Goal: Find specific page/section: Find specific page/section

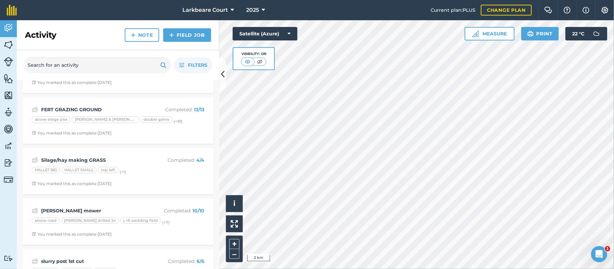
scroll to position [270, 0]
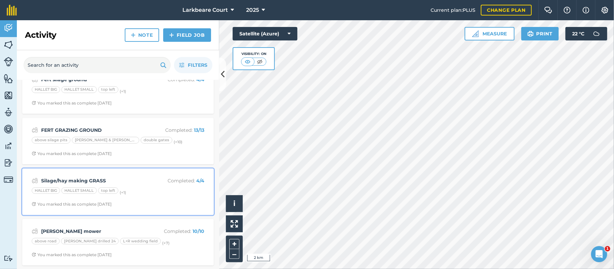
click at [82, 185] on strong "Silage/hay making GRASS" at bounding box center [94, 180] width 107 height 7
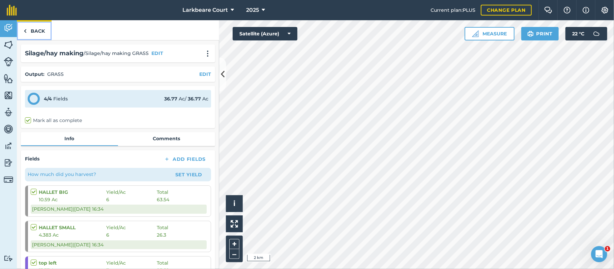
click at [39, 27] on link "Back" at bounding box center [34, 30] width 35 height 20
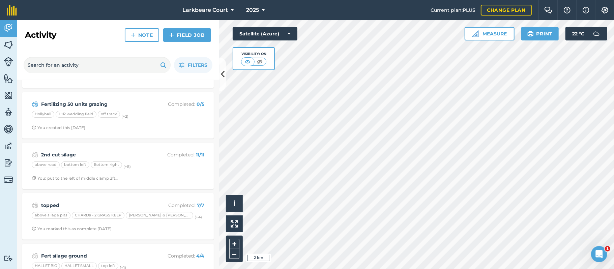
scroll to position [90, 0]
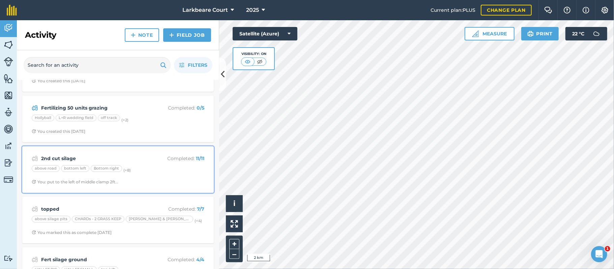
click at [81, 153] on div "2nd cut silage Completed : 11 / 11 above road bottom left Bottom right (+ 8 ) Y…" at bounding box center [118, 169] width 184 height 38
